Goal: Information Seeking & Learning: Learn about a topic

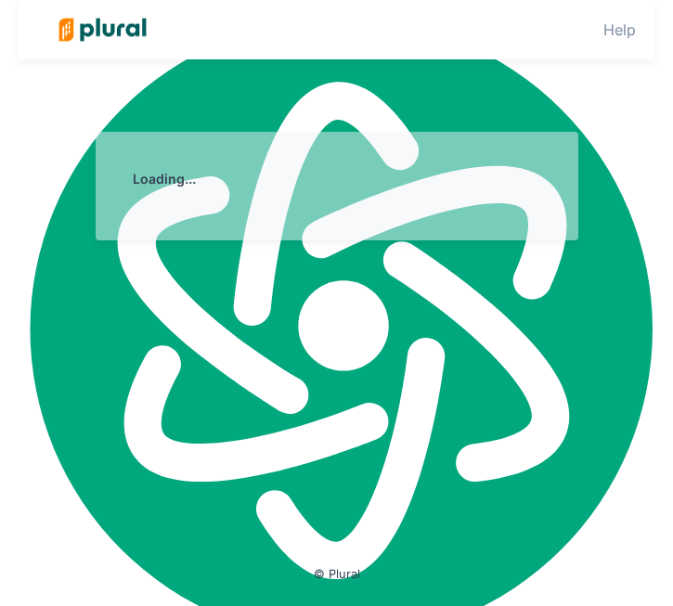
select select "English"
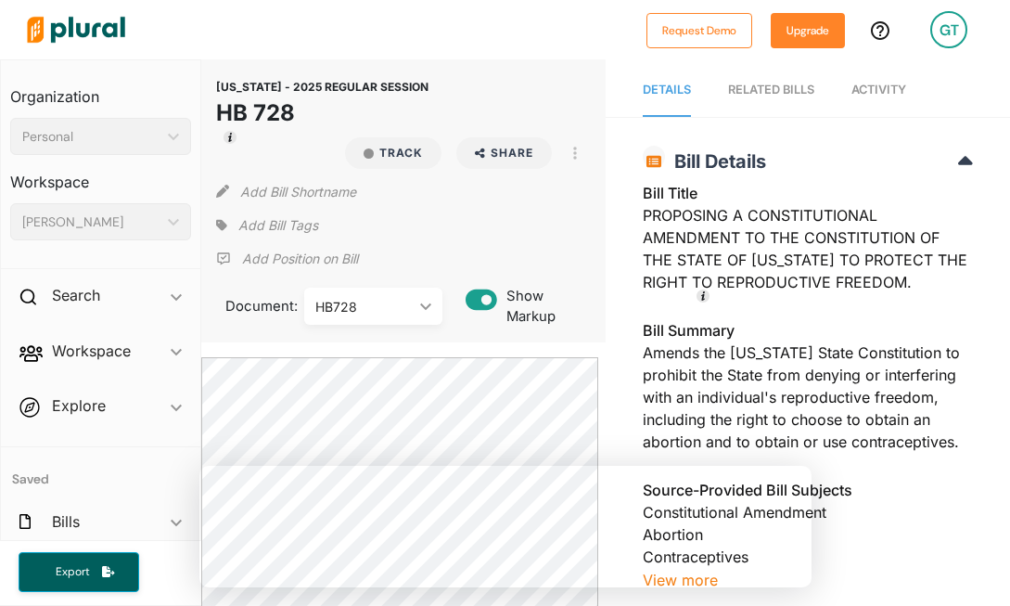
click at [58, 35] on img at bounding box center [76, 29] width 130 height 65
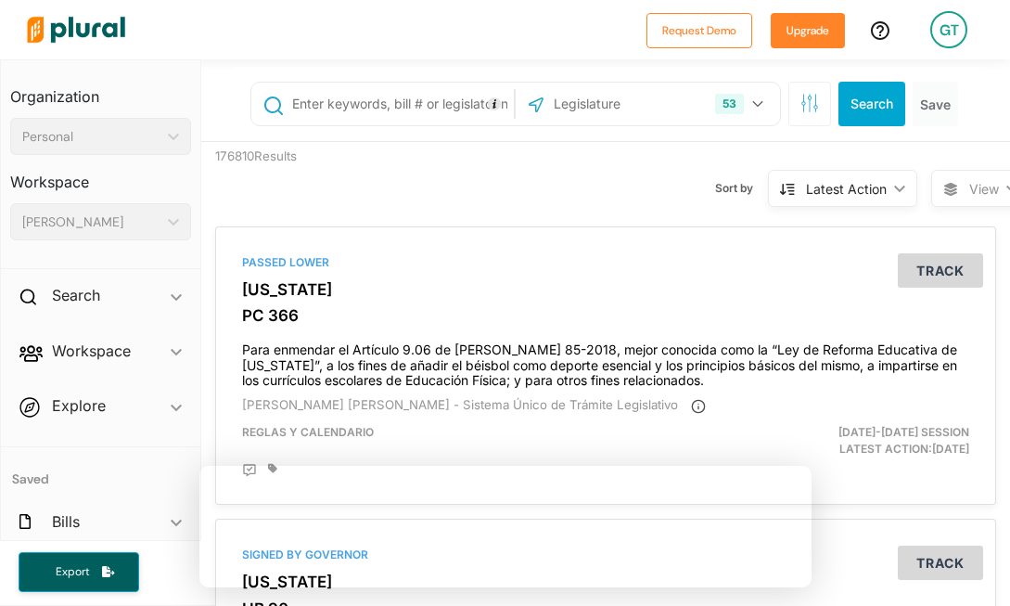
click at [445, 103] on input "text" at bounding box center [399, 103] width 219 height 35
type input "abortion"
click at [672, 104] on button "53" at bounding box center [742, 103] width 68 height 35
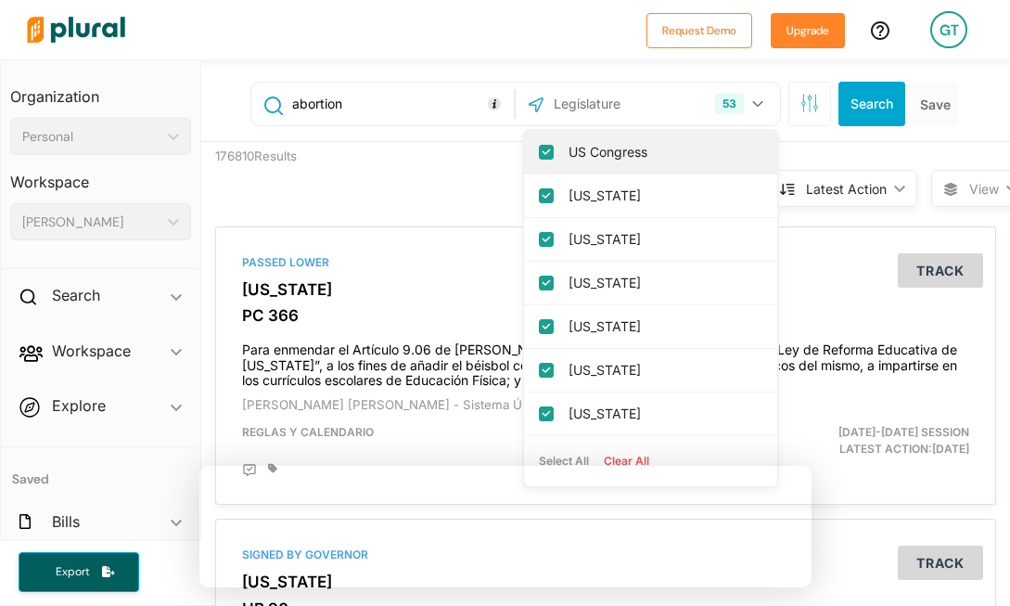
click at [539, 156] on input "US Congress" at bounding box center [546, 152] width 15 height 15
click at [621, 458] on button "Clear All" at bounding box center [627, 461] width 60 height 28
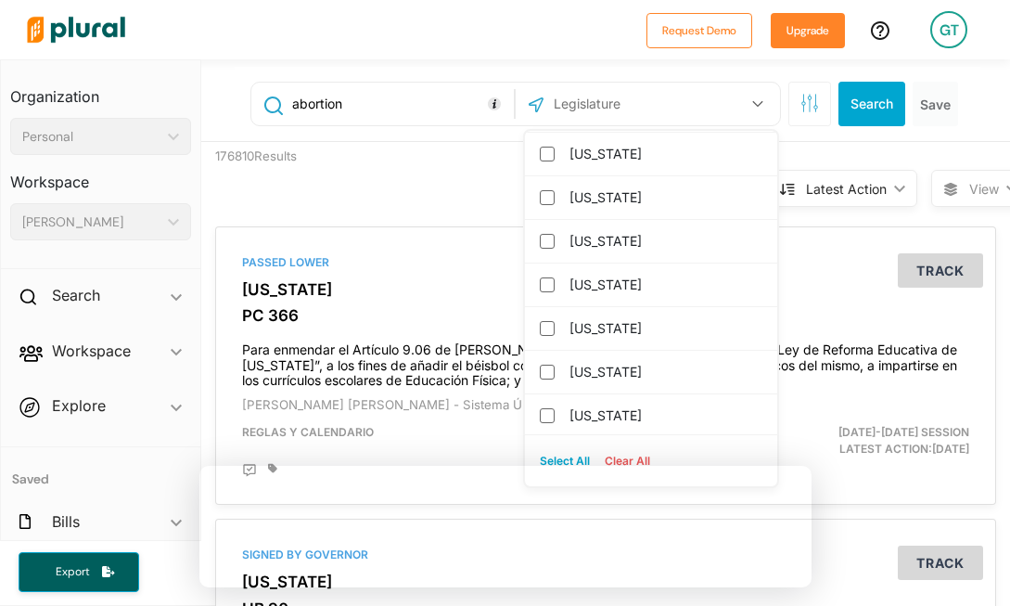
scroll to position [1531, 0]
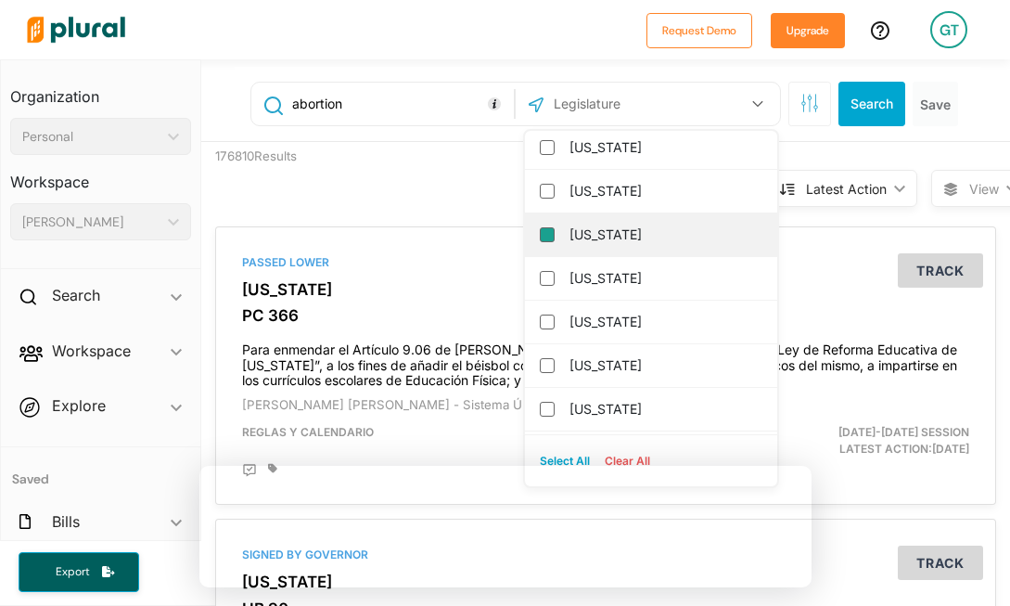
click at [540, 237] on input "[US_STATE]" at bounding box center [547, 234] width 15 height 15
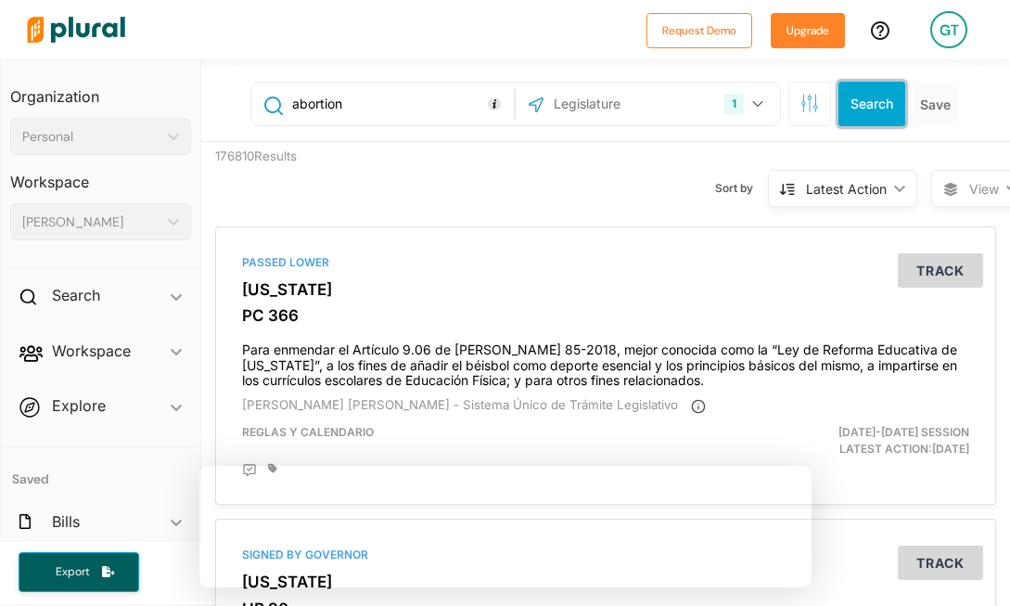
click at [672, 106] on button "Search" at bounding box center [872, 104] width 67 height 45
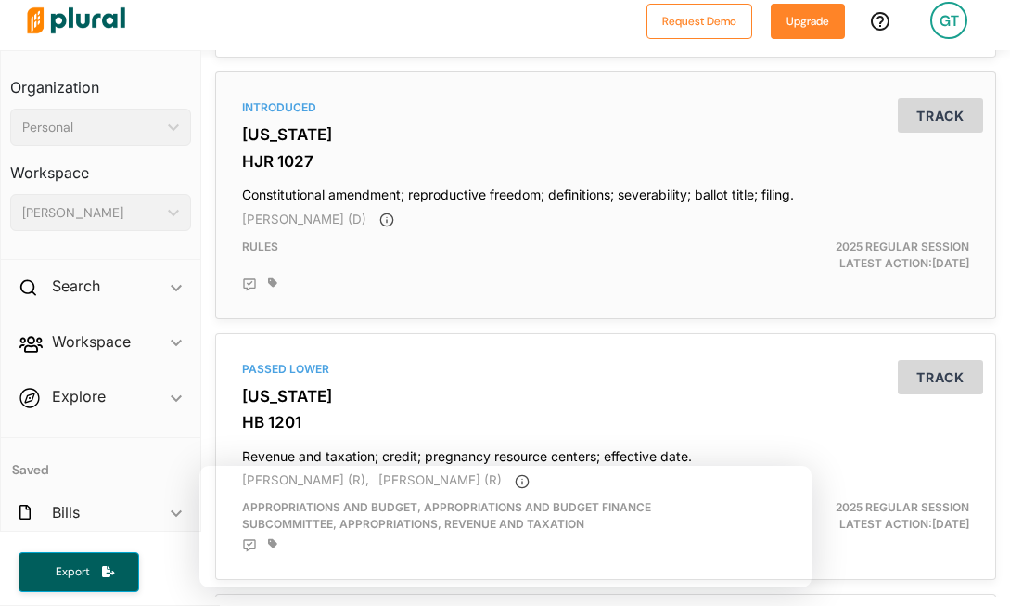
scroll to position [2339, 0]
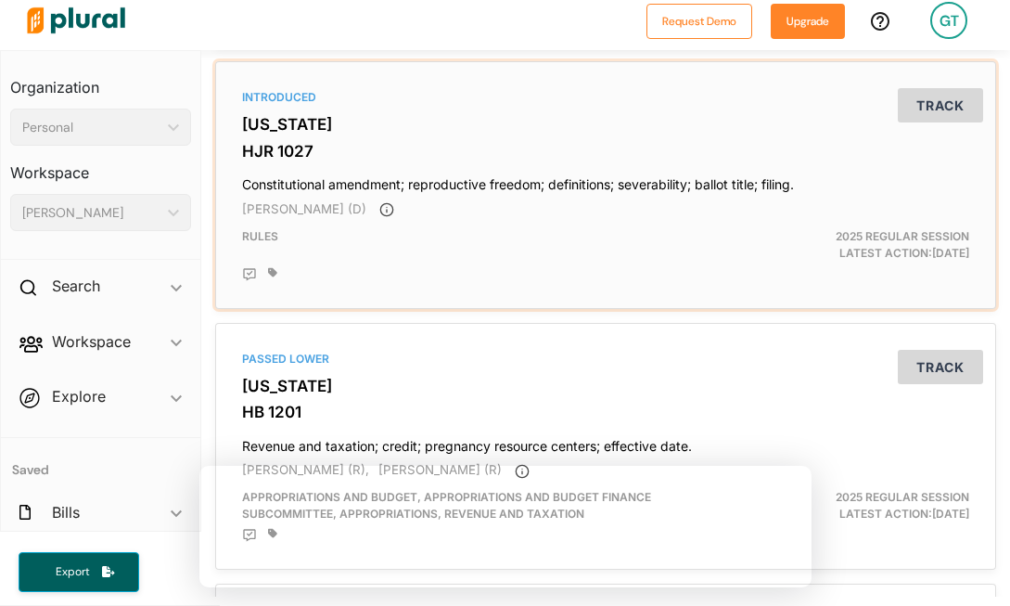
click at [263, 148] on div "Introduced [US_STATE] HJR 1027 Constitutional amendment; reproductive freedom; …" at bounding box center [606, 185] width 764 height 231
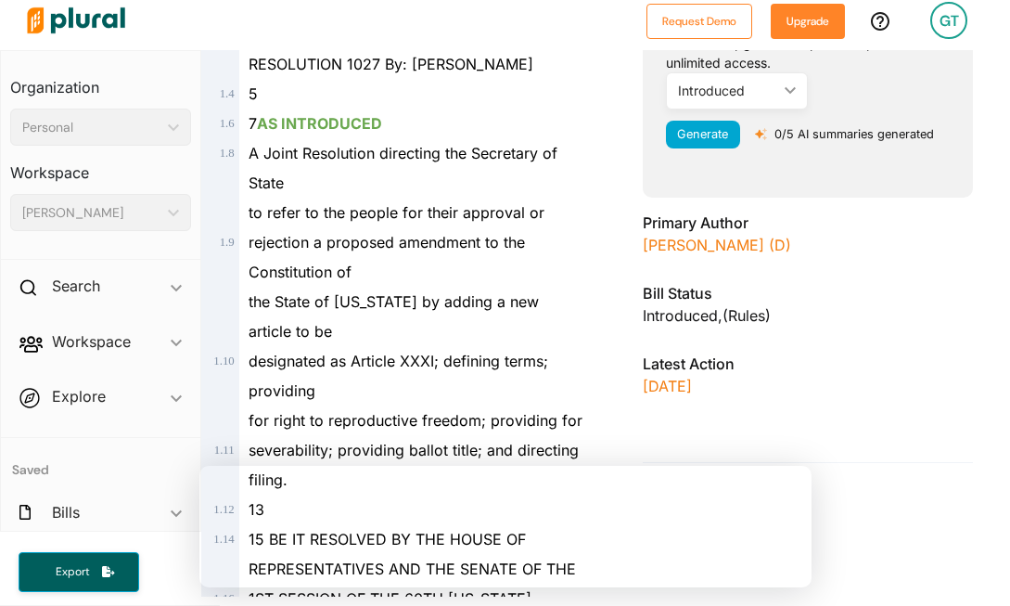
scroll to position [359, 0]
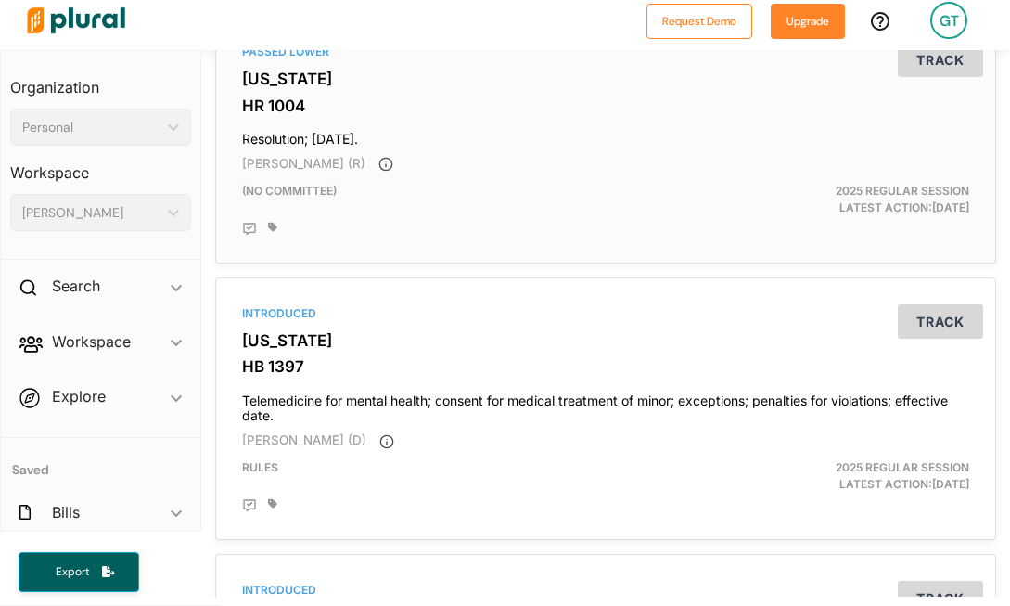
scroll to position [3399, 0]
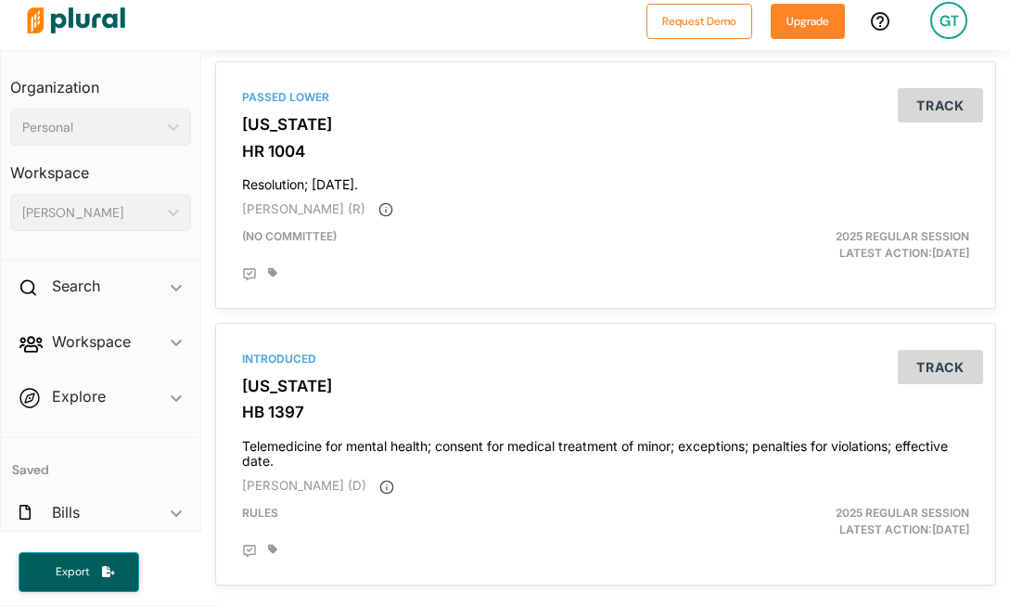
click at [57, 27] on img at bounding box center [76, 20] width 130 height 65
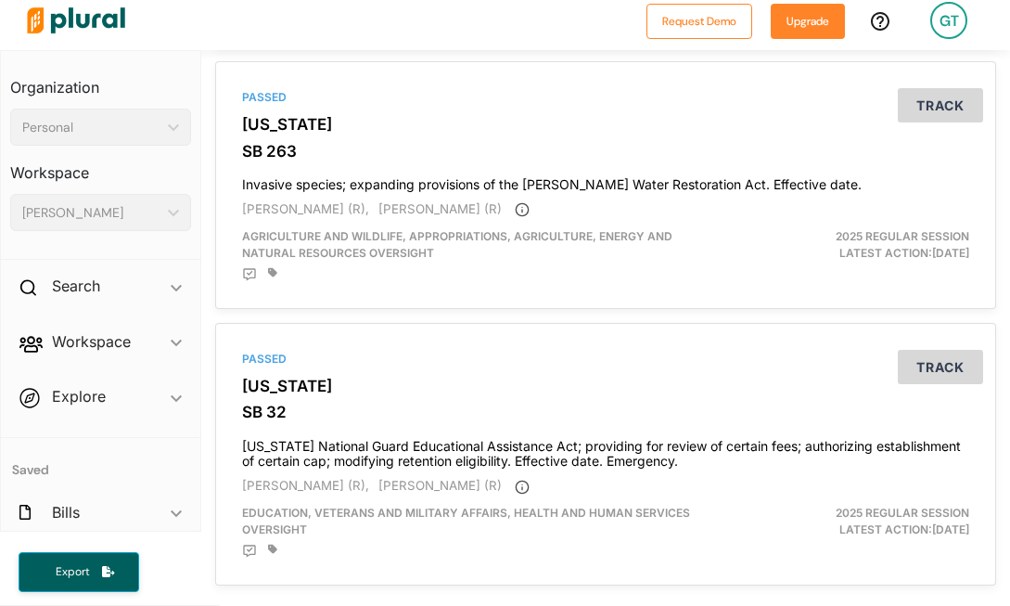
click at [98, 17] on img at bounding box center [76, 20] width 130 height 65
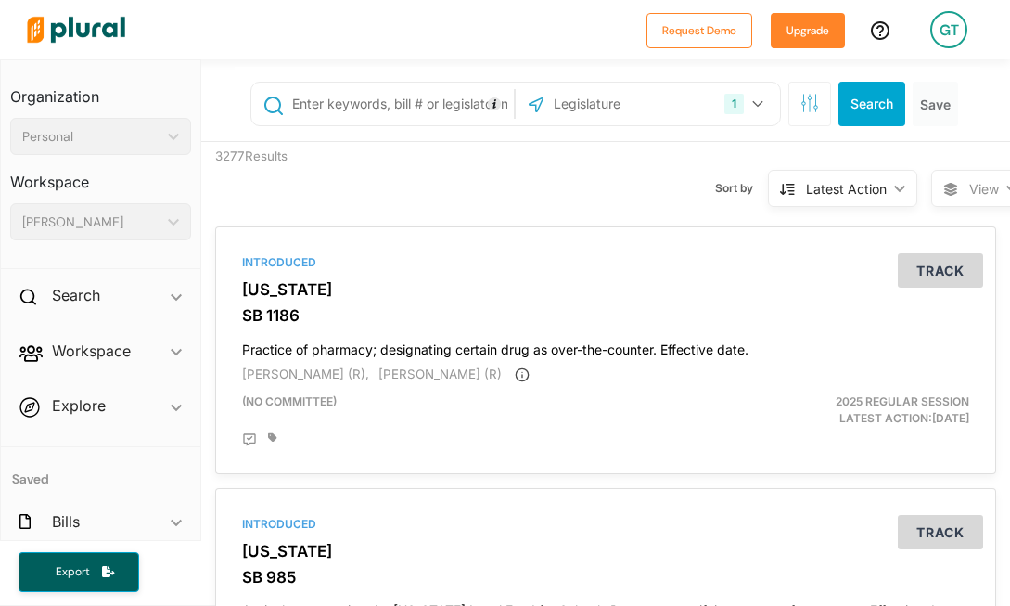
click at [365, 98] on input "text" at bounding box center [399, 103] width 219 height 35
type input "[PERSON_NAME]"
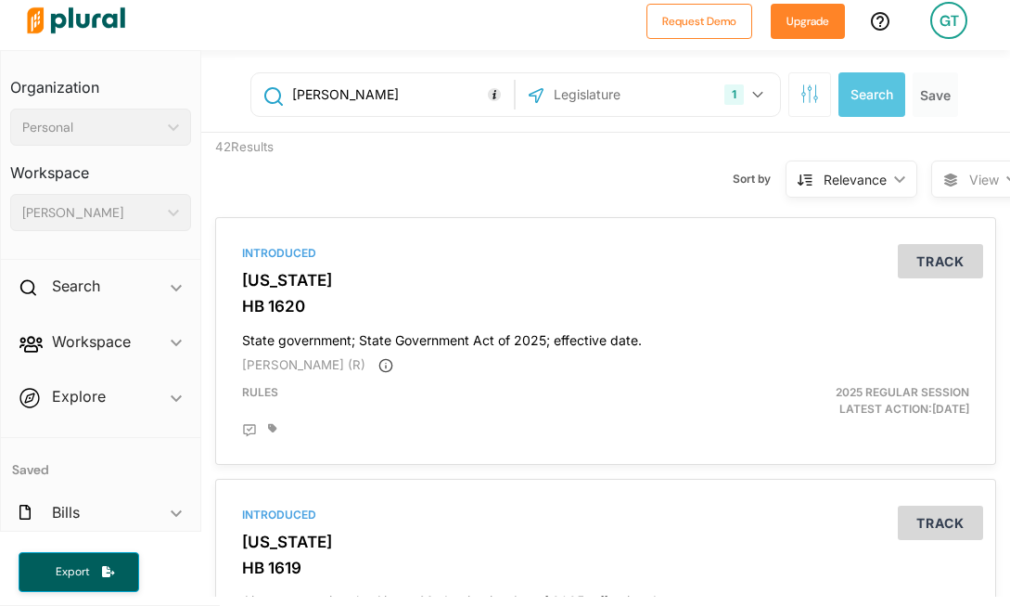
scroll to position [0, 21]
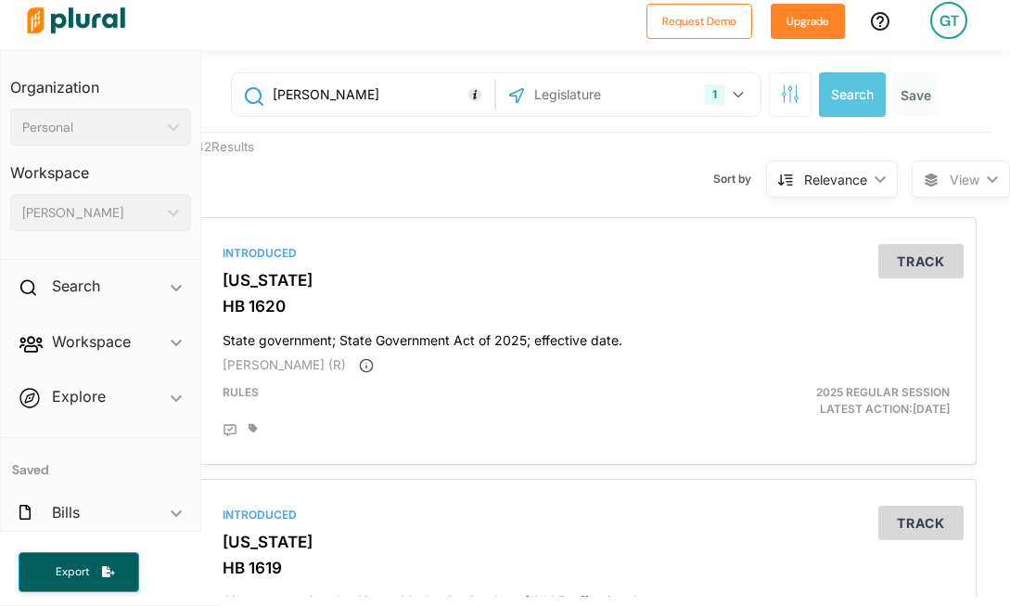
drag, startPoint x: 347, startPoint y: 95, endPoint x: 270, endPoint y: 90, distance: 77.1
click at [271, 90] on input "[PERSON_NAME]" at bounding box center [380, 94] width 219 height 35
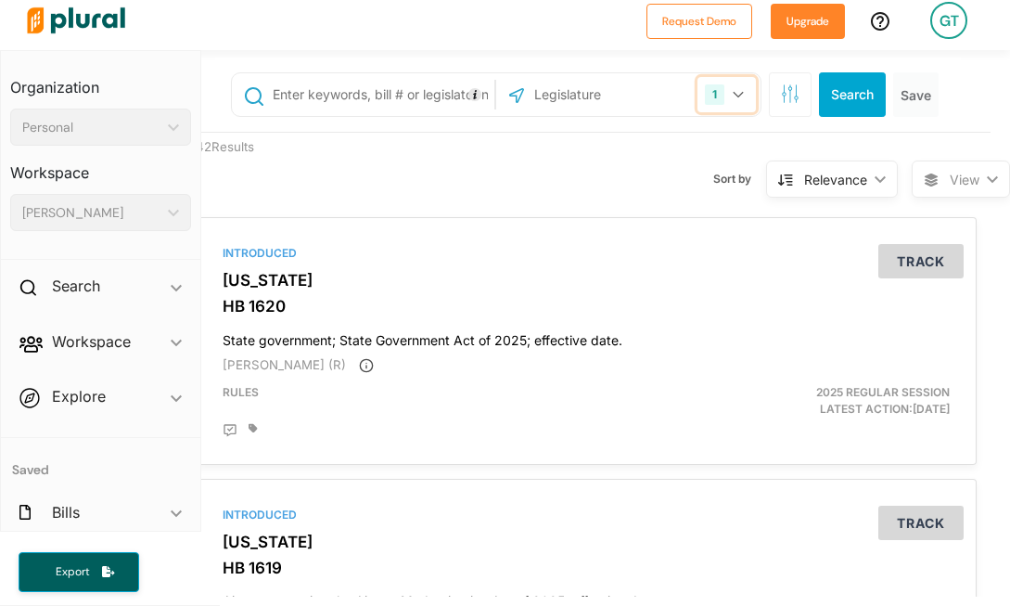
click at [672, 98] on button "1" at bounding box center [727, 94] width 58 height 35
click at [672, 96] on button "Search" at bounding box center [852, 94] width 67 height 45
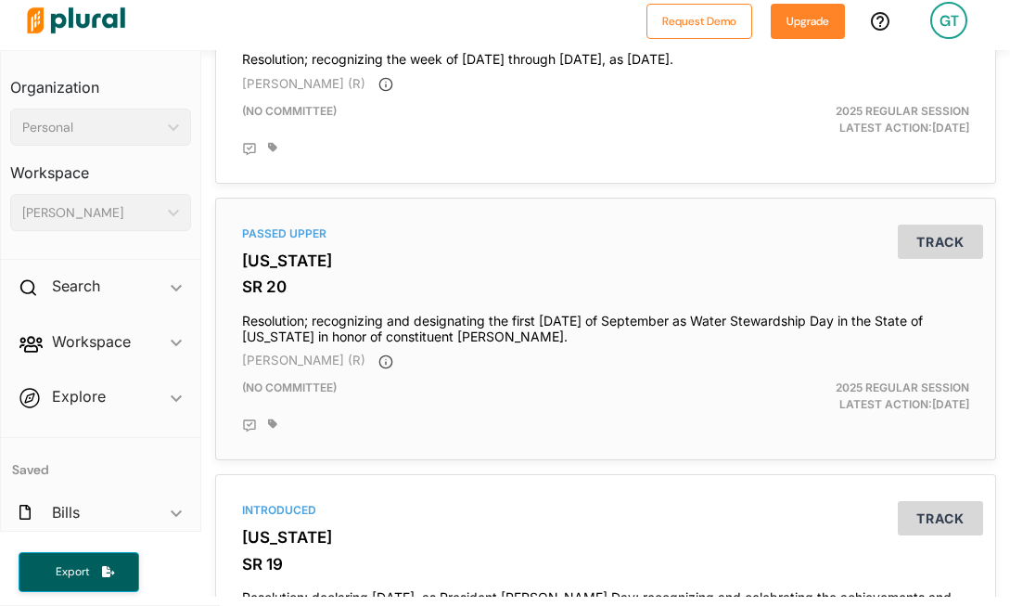
scroll to position [496, 0]
